Goal: Find specific page/section: Find specific page/section

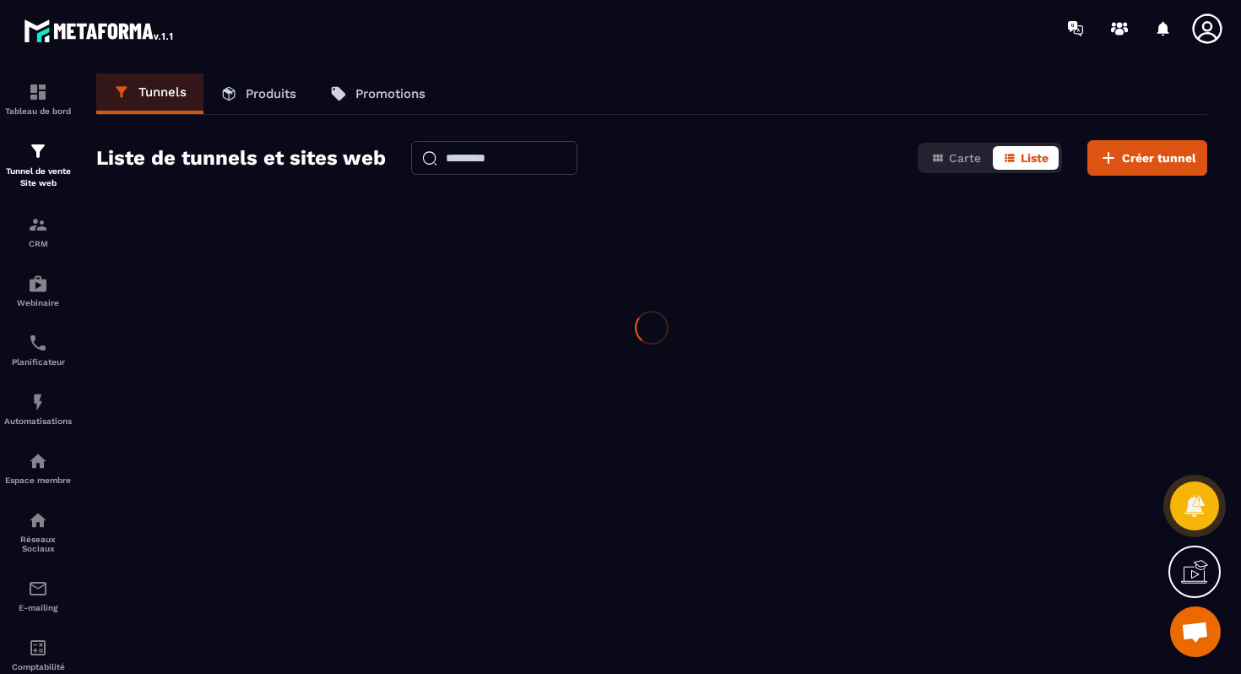
scroll to position [1779, 0]
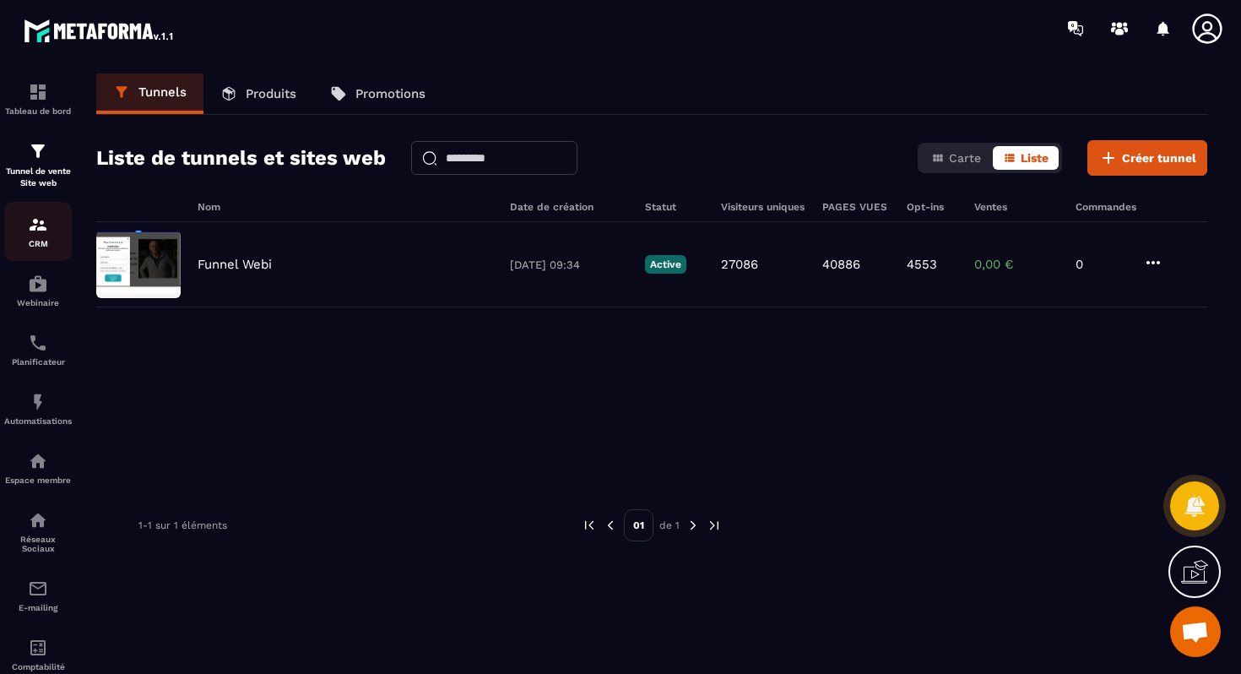
click at [40, 241] on p "CRM" at bounding box center [38, 243] width 68 height 9
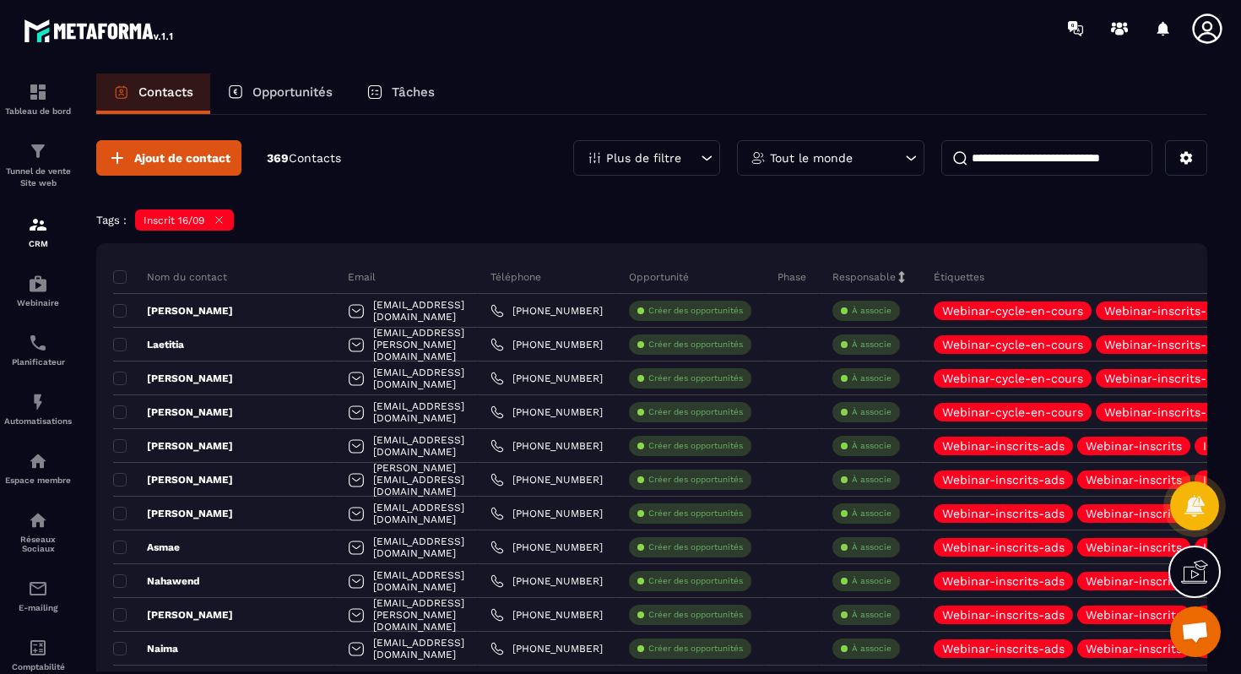
click at [225, 225] on icon at bounding box center [219, 220] width 13 height 13
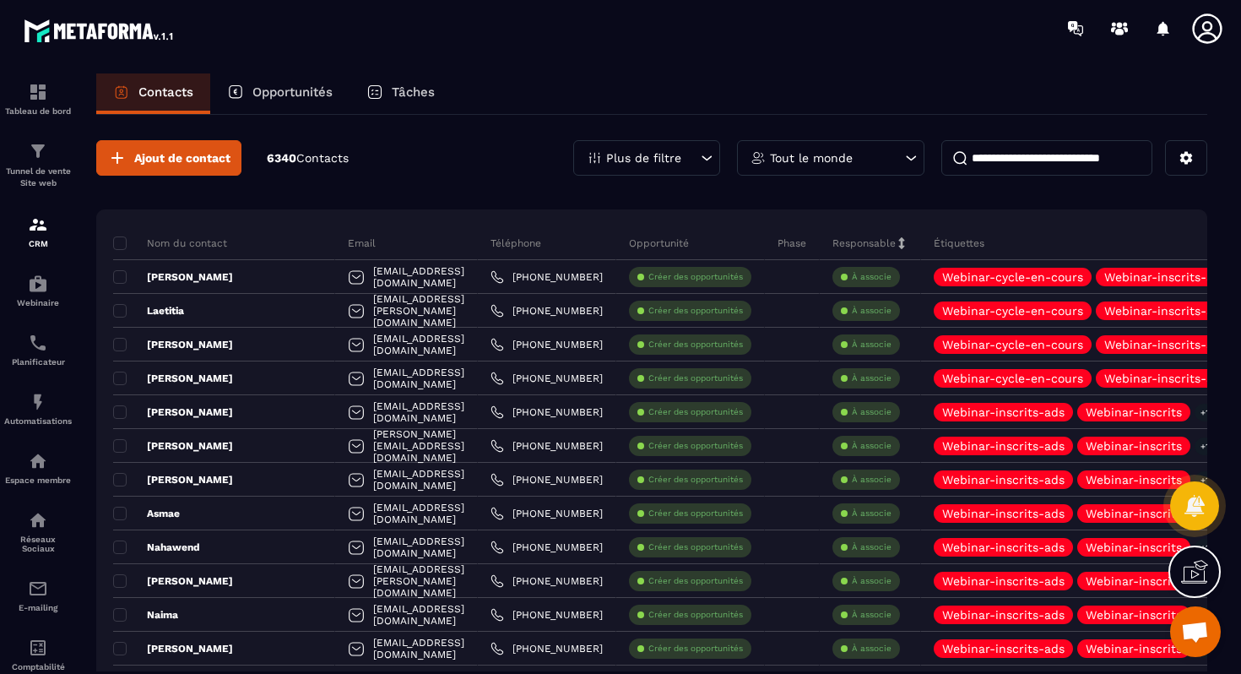
click at [693, 165] on div "Plus de filtre" at bounding box center [646, 157] width 147 height 35
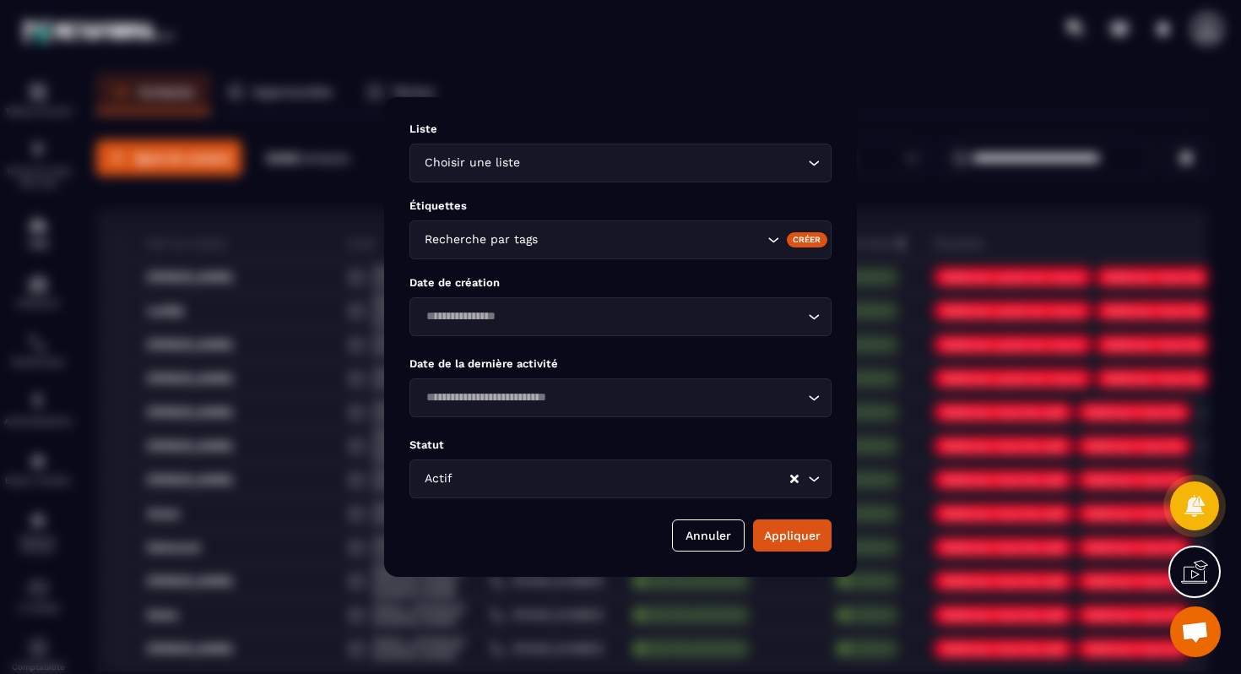
click at [531, 169] on input "Search for option" at bounding box center [663, 163] width 280 height 19
click at [763, 160] on input "Search for option" at bounding box center [611, 163] width 383 height 19
click at [804, 162] on div "Choisir une liste Loading..." at bounding box center [620, 163] width 422 height 39
click at [808, 162] on icon "Search for option" at bounding box center [813, 162] width 17 height 17
click at [592, 189] on span "Veuillez rechercher" at bounding box center [621, 194] width 112 height 14
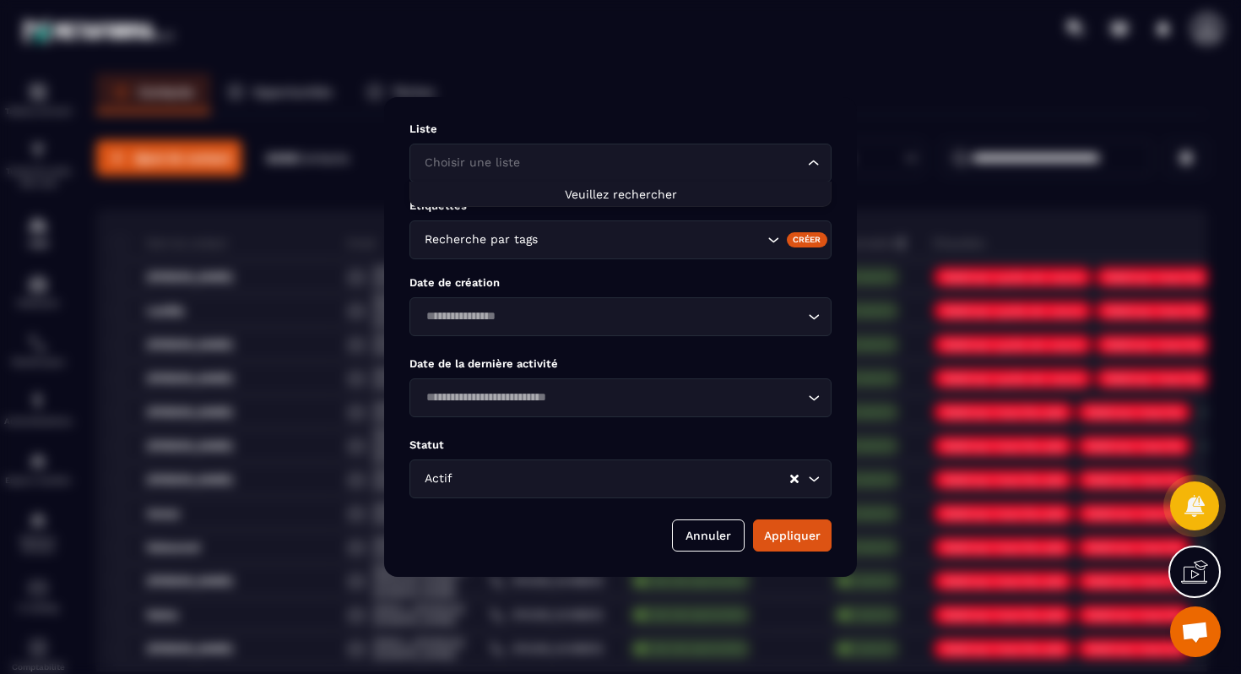
click at [592, 193] on span "Veuillez rechercher" at bounding box center [621, 194] width 112 height 14
click at [551, 241] on input "Search for option" at bounding box center [652, 239] width 222 height 19
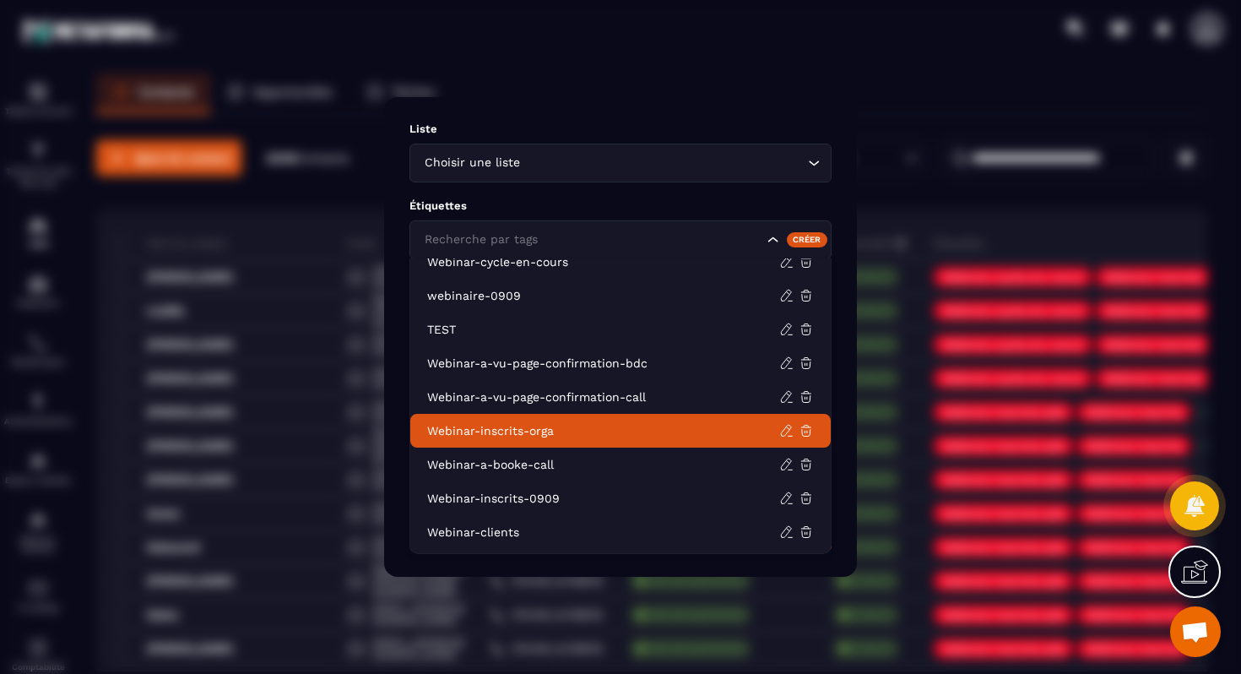
scroll to position [511, 0]
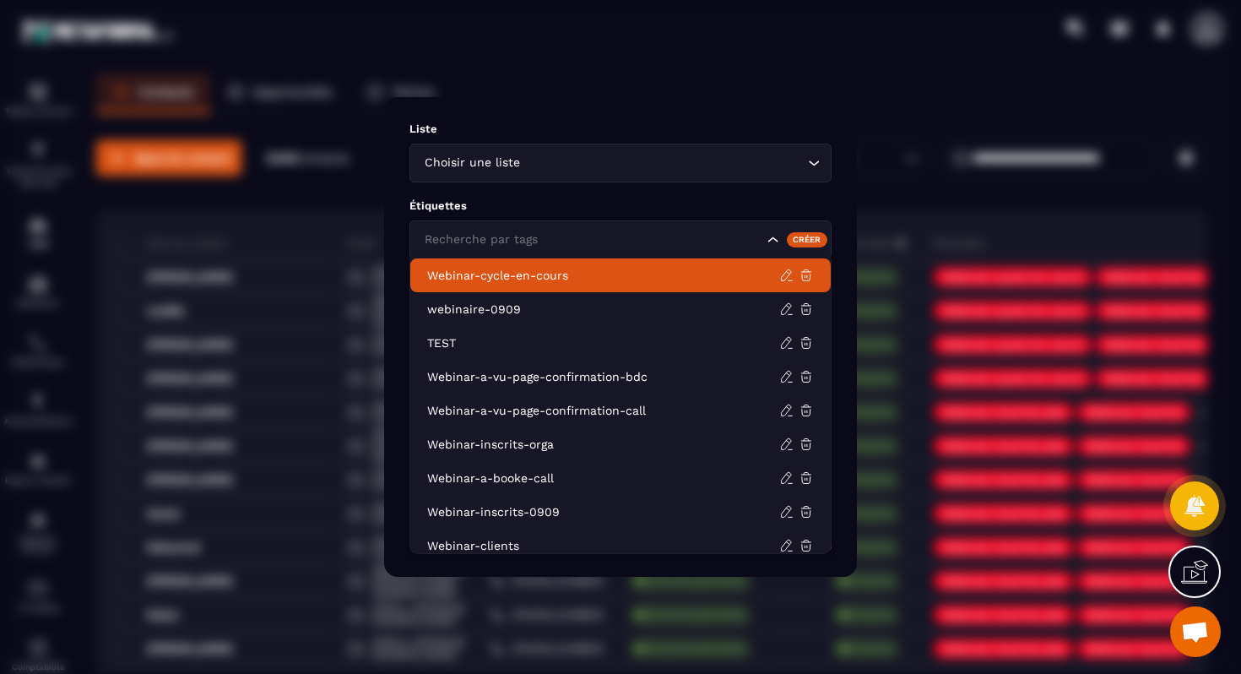
click at [841, 112] on div "Liste Choisir une liste Loading... Étiquettes Recherche par tags Créer Date de …" at bounding box center [620, 337] width 473 height 480
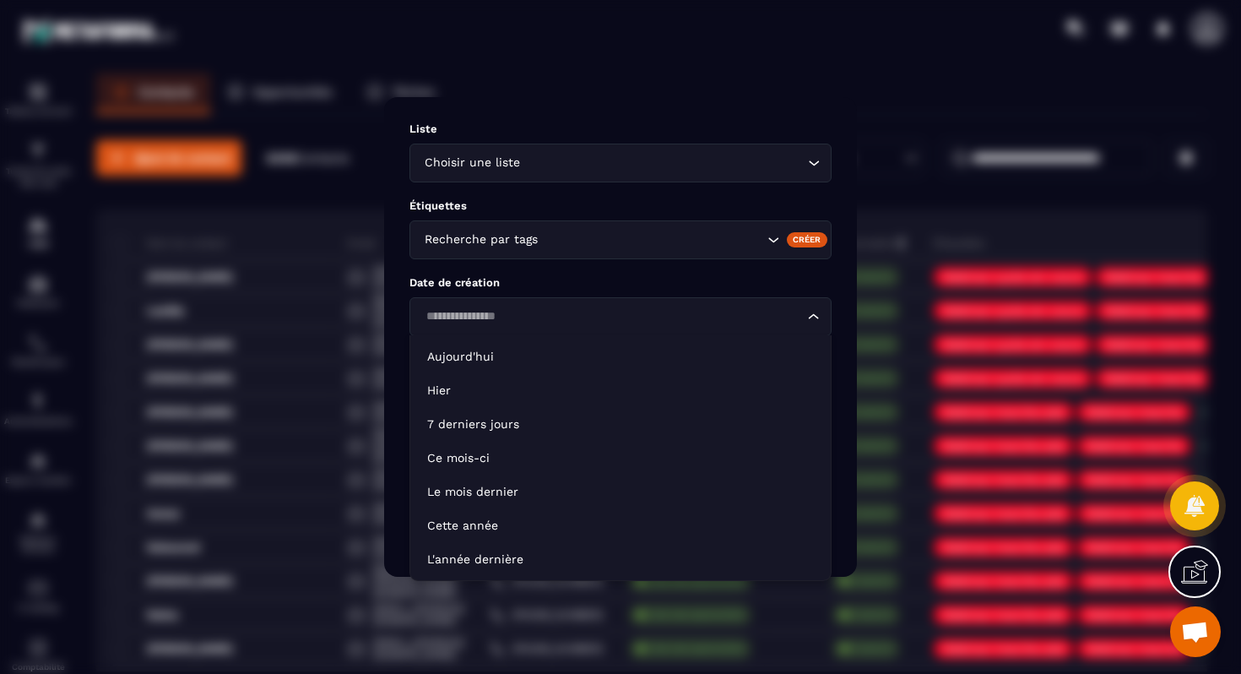
click at [580, 314] on input "Search for option" at bounding box center [611, 316] width 383 height 19
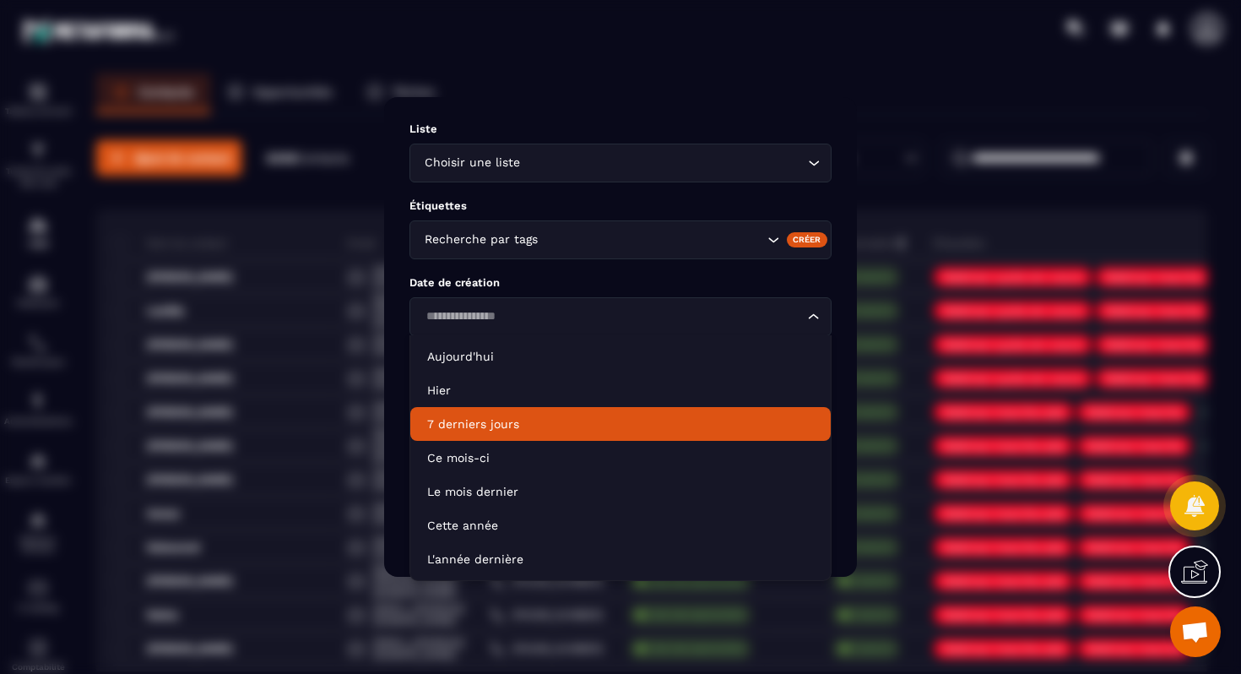
click at [495, 425] on p "7 derniers jours" at bounding box center [620, 423] width 387 height 17
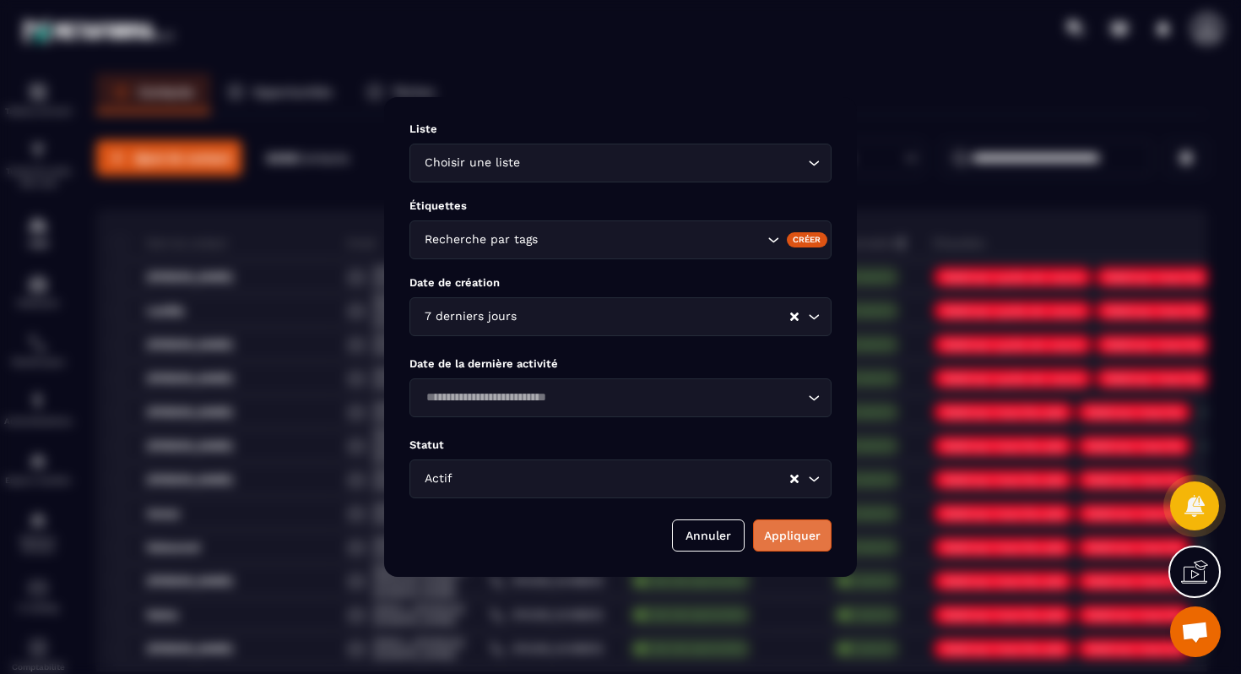
click at [799, 521] on button "Appliquer" at bounding box center [792, 535] width 79 height 32
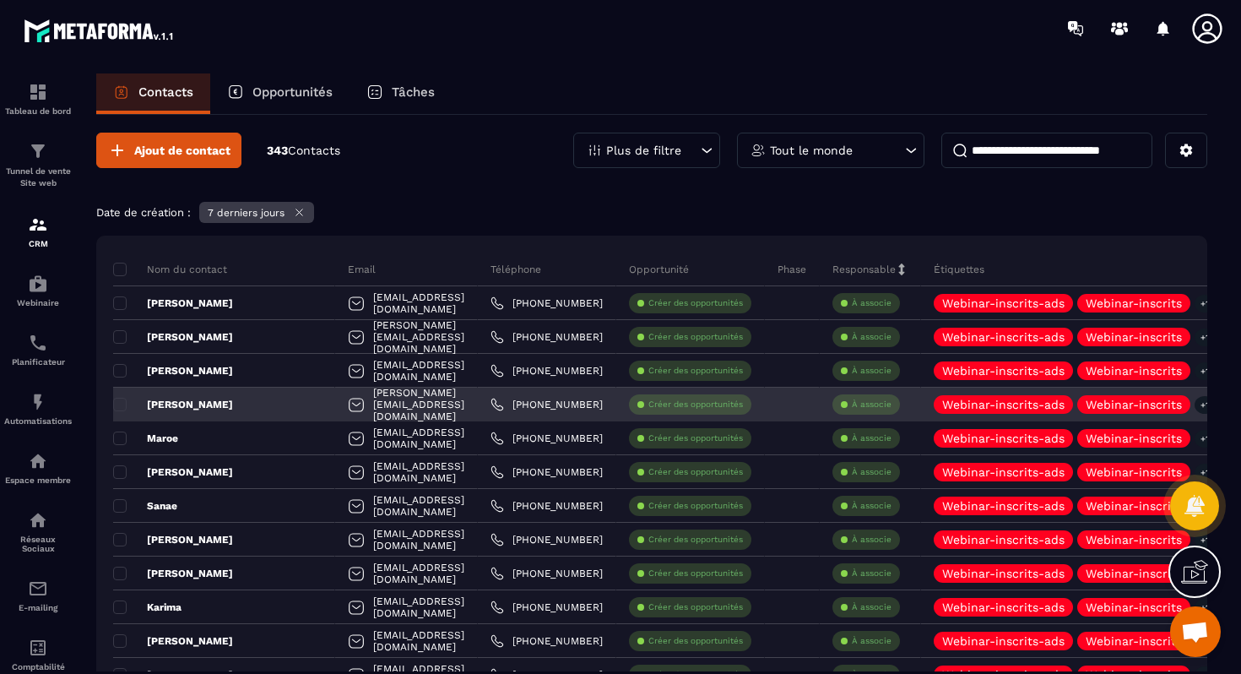
scroll to position [0, 0]
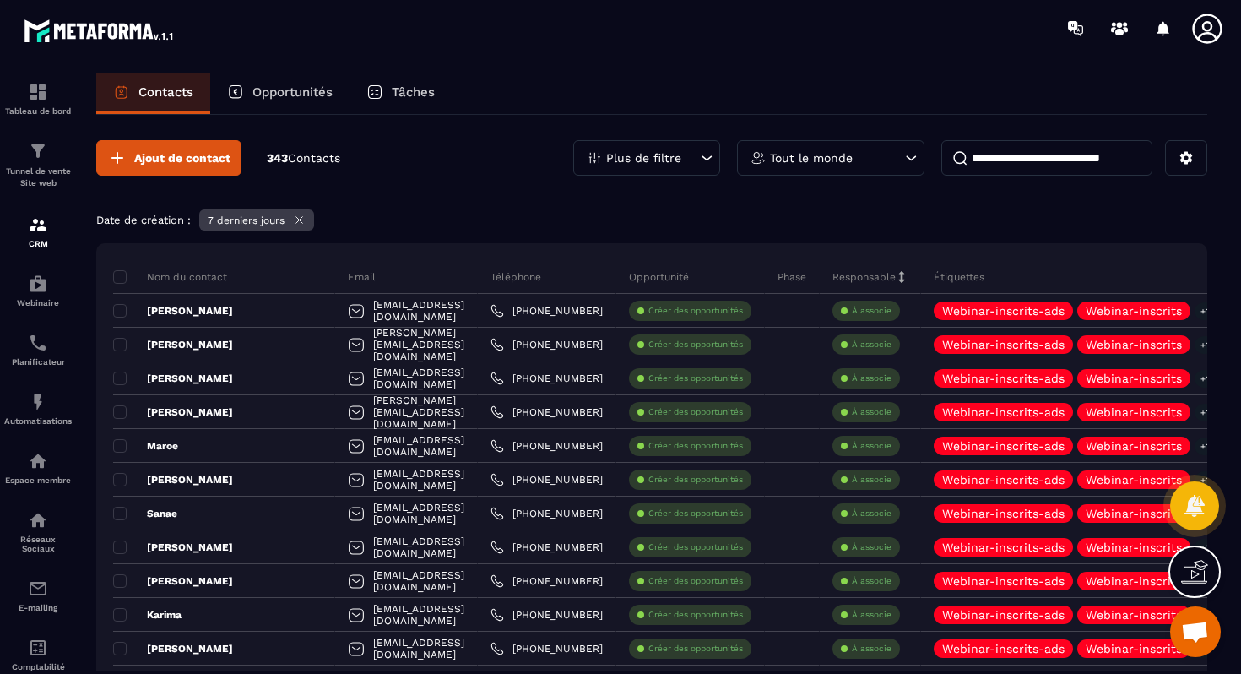
click at [306, 219] on icon at bounding box center [299, 220] width 13 height 13
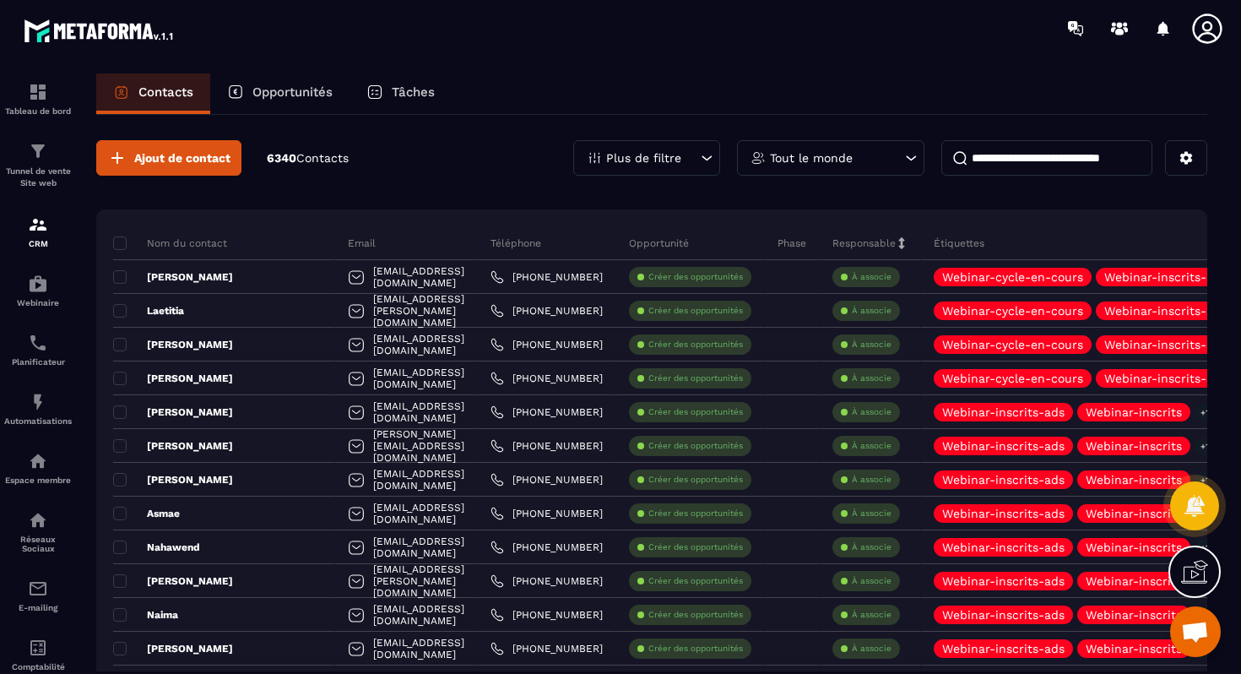
click at [710, 162] on icon at bounding box center [706, 157] width 17 height 17
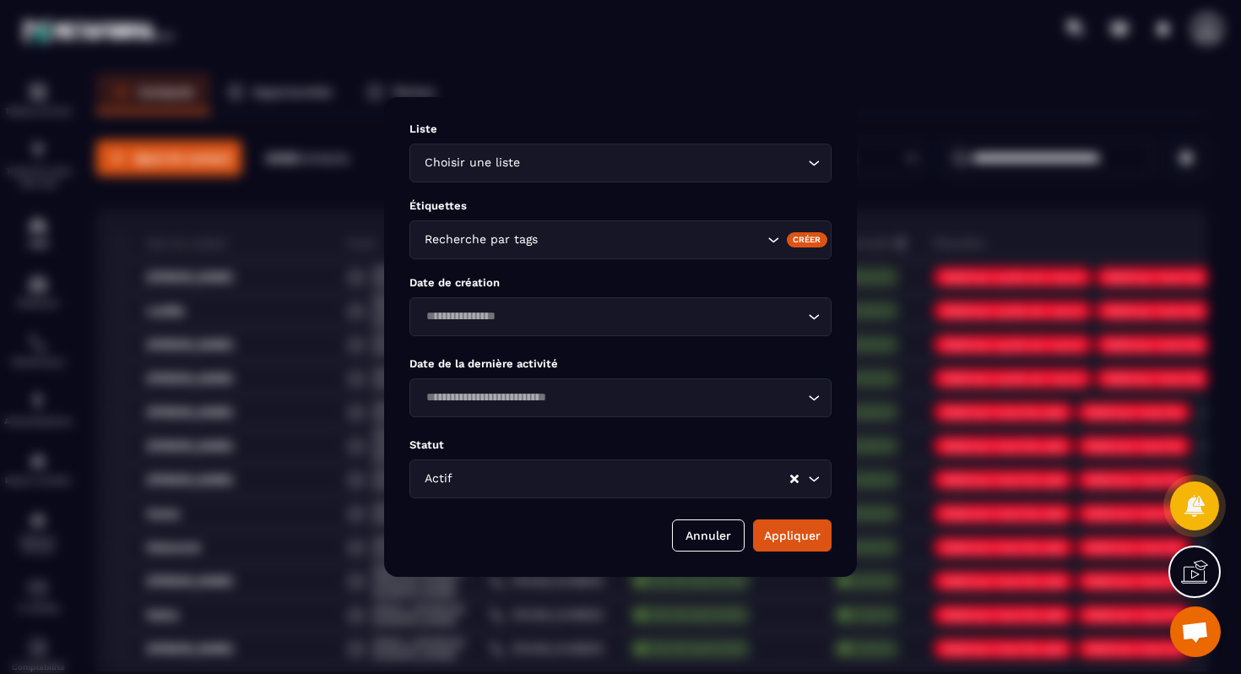
click at [821, 123] on p "Liste" at bounding box center [620, 128] width 422 height 13
click at [708, 520] on button "Annuler" at bounding box center [708, 535] width 73 height 32
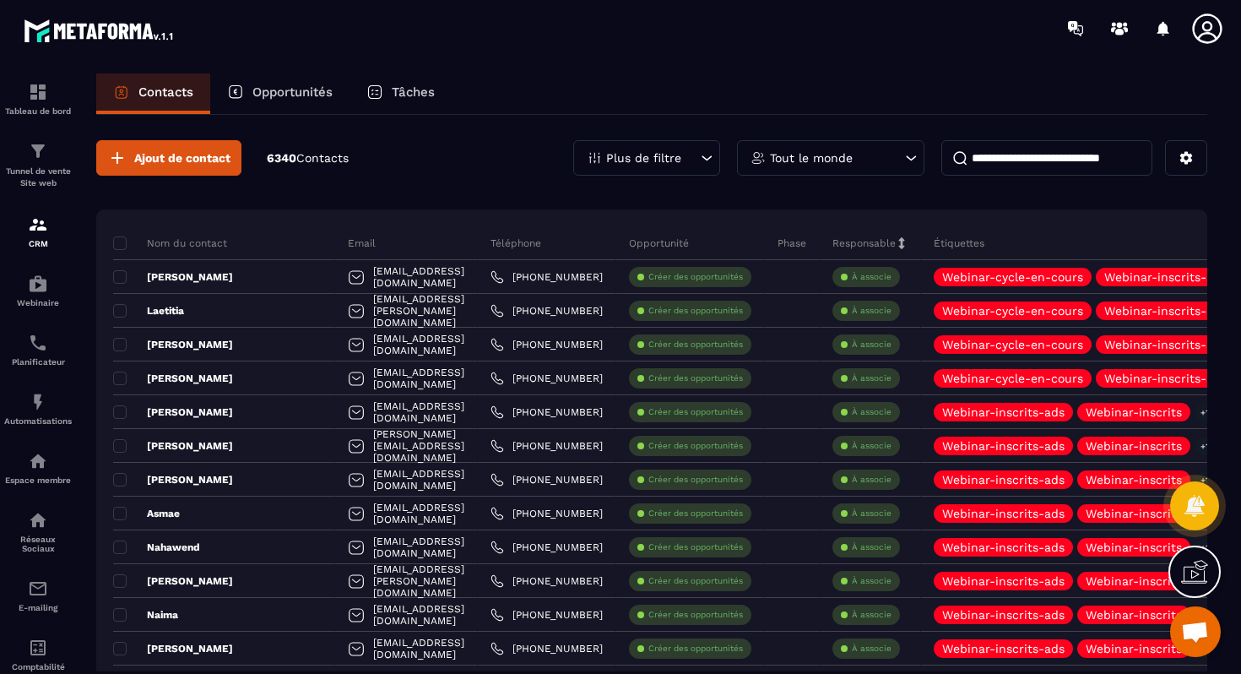
click at [796, 159] on p "Tout le monde" at bounding box center [811, 158] width 83 height 12
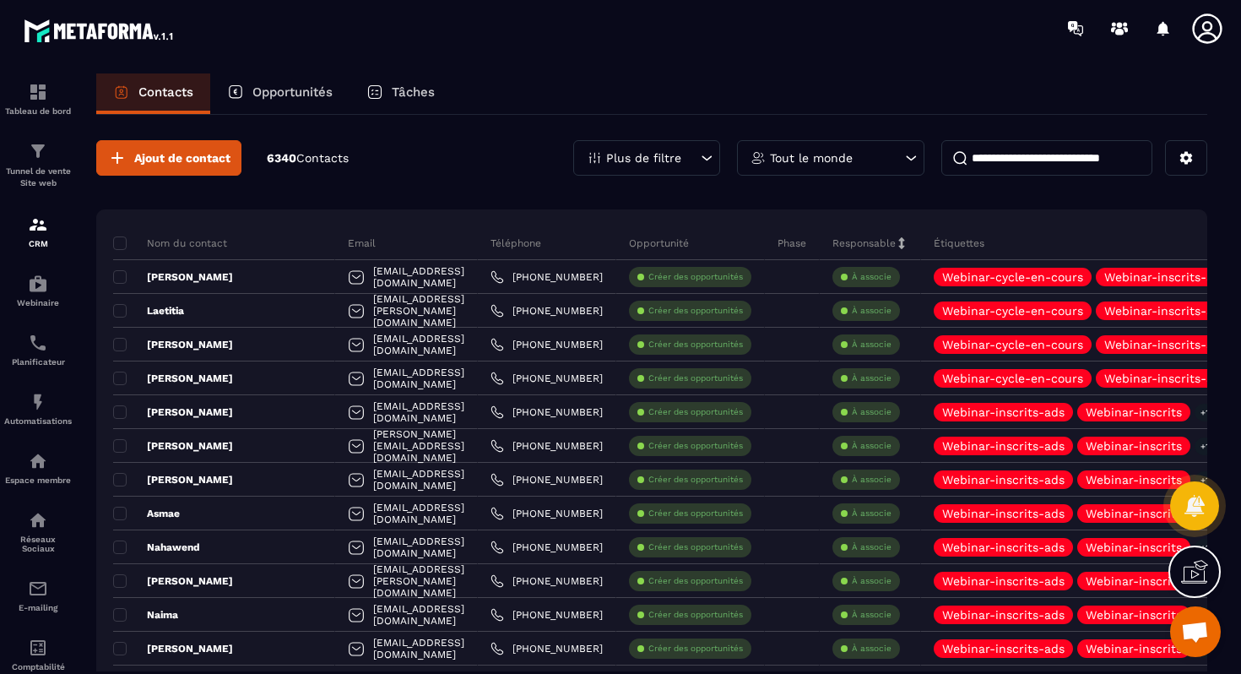
click at [657, 157] on p "Plus de filtre" at bounding box center [643, 158] width 75 height 12
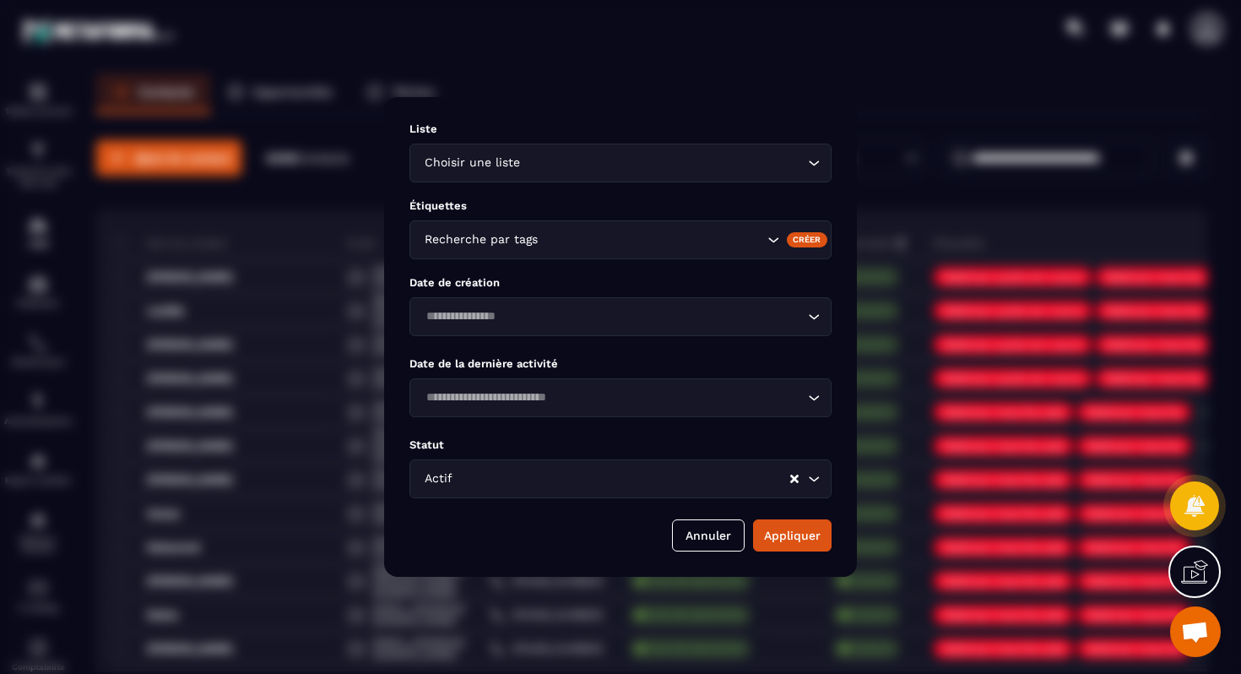
click at [881, 66] on div "Modal window" at bounding box center [620, 337] width 1241 height 674
click at [705, 536] on button "Annuler" at bounding box center [708, 535] width 73 height 32
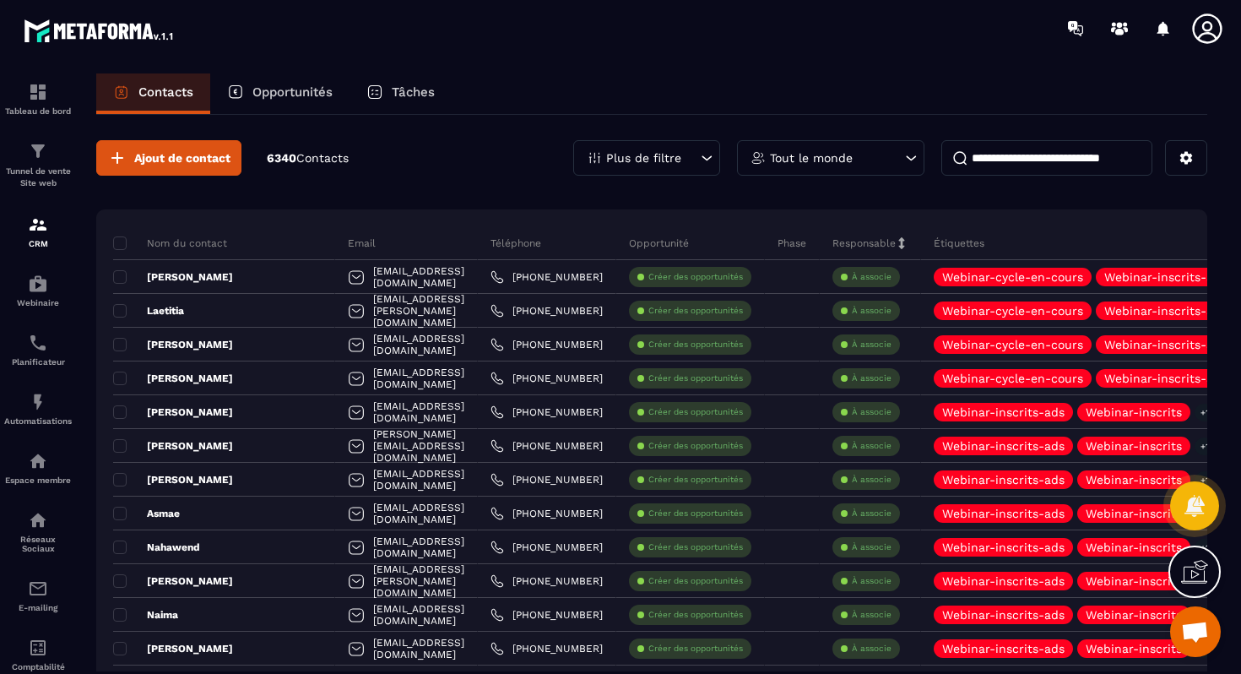
click at [662, 169] on div "Plus de filtre" at bounding box center [646, 157] width 147 height 35
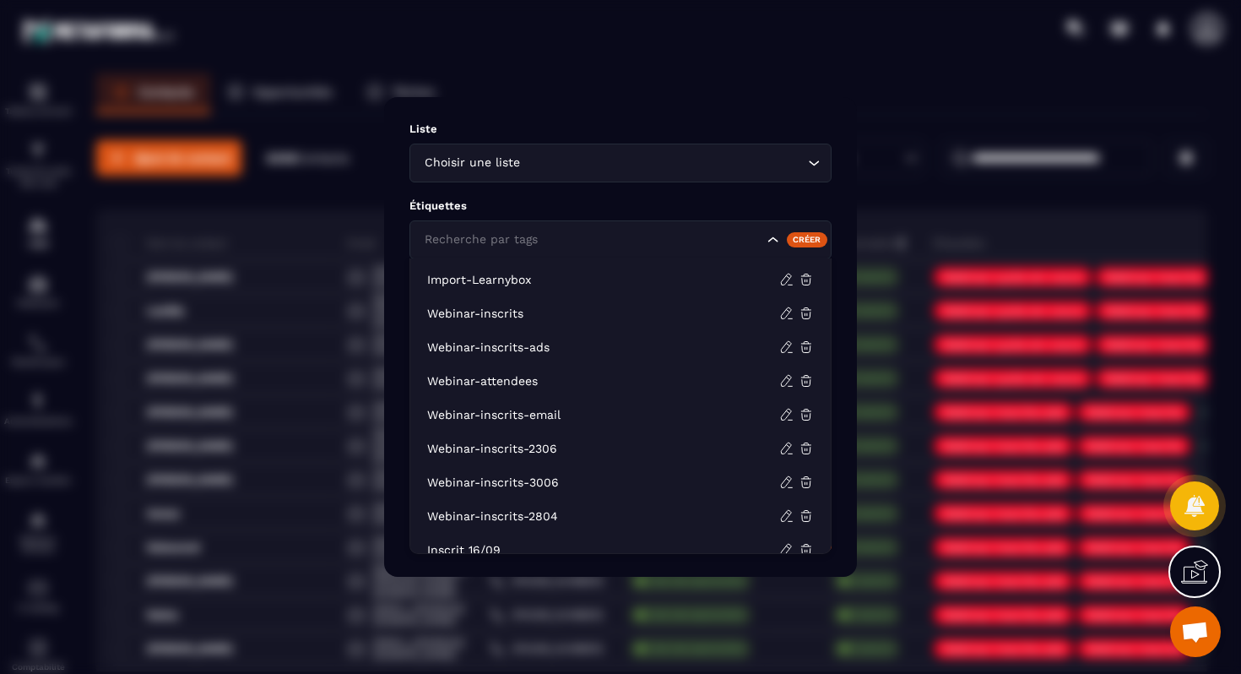
click at [549, 252] on div "Recherche par tags" at bounding box center [620, 239] width 422 height 39
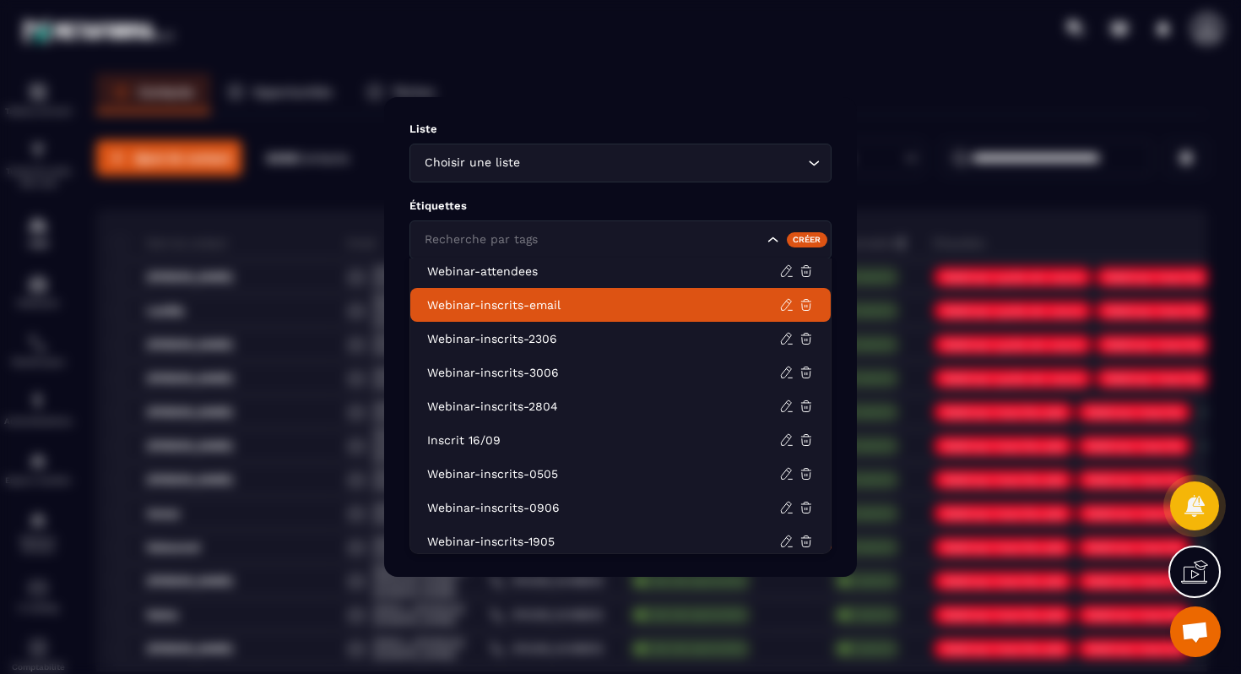
scroll to position [111, 0]
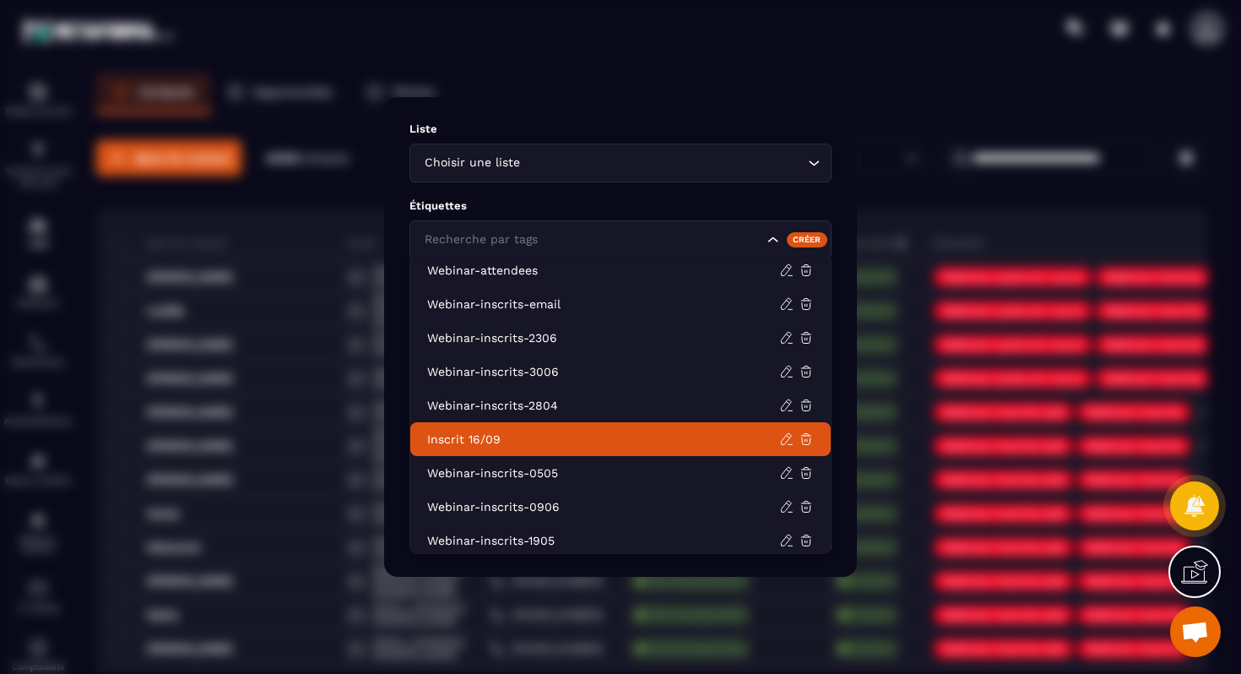
click at [550, 422] on li "Inscrit 16/09" at bounding box center [620, 439] width 420 height 34
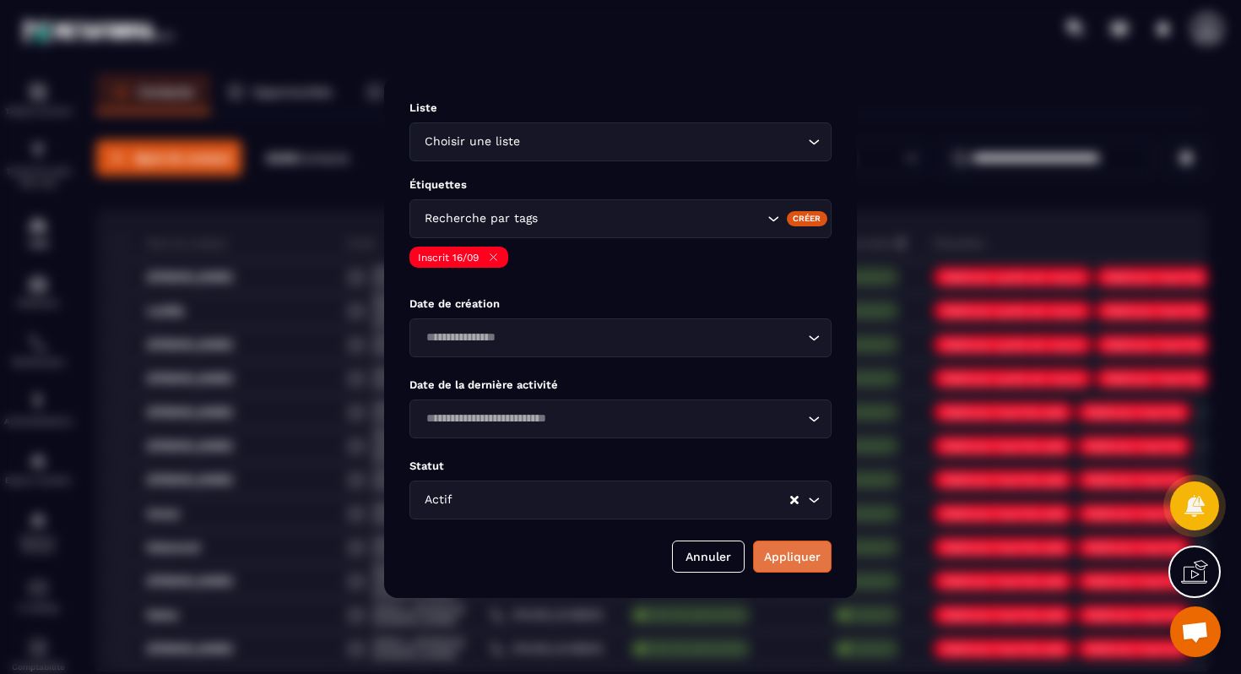
click at [785, 550] on button "Appliquer" at bounding box center [792, 556] width 79 height 32
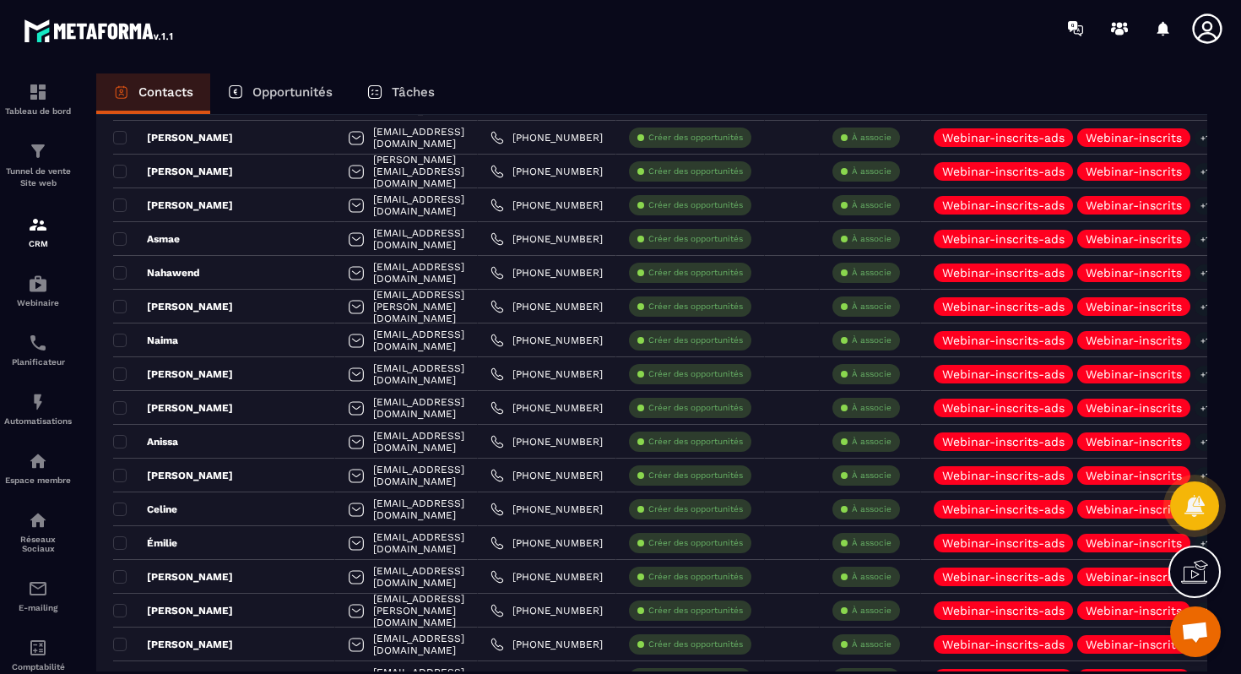
scroll to position [0, 0]
